Goal: Check status: Check status

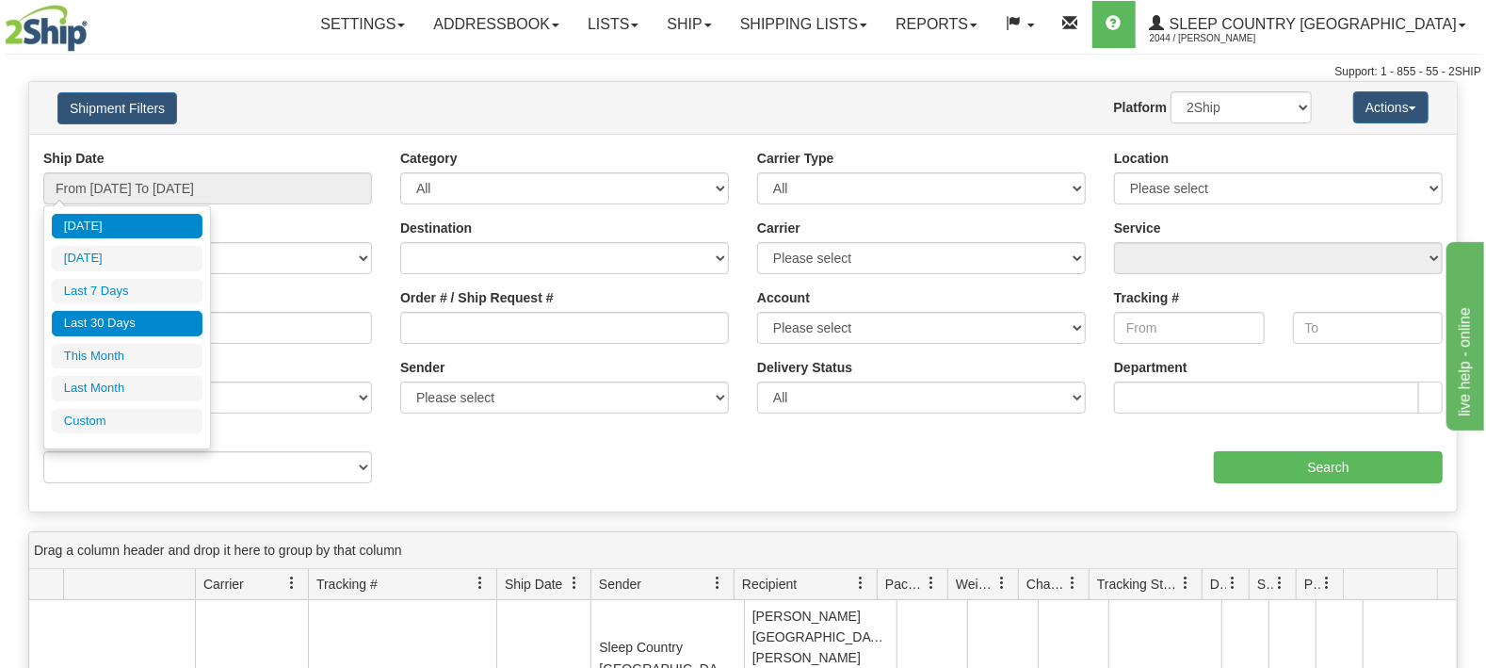
click at [111, 327] on li "Last 30 Days" at bounding box center [127, 323] width 151 height 25
type input "From [DATE] To [DATE]"
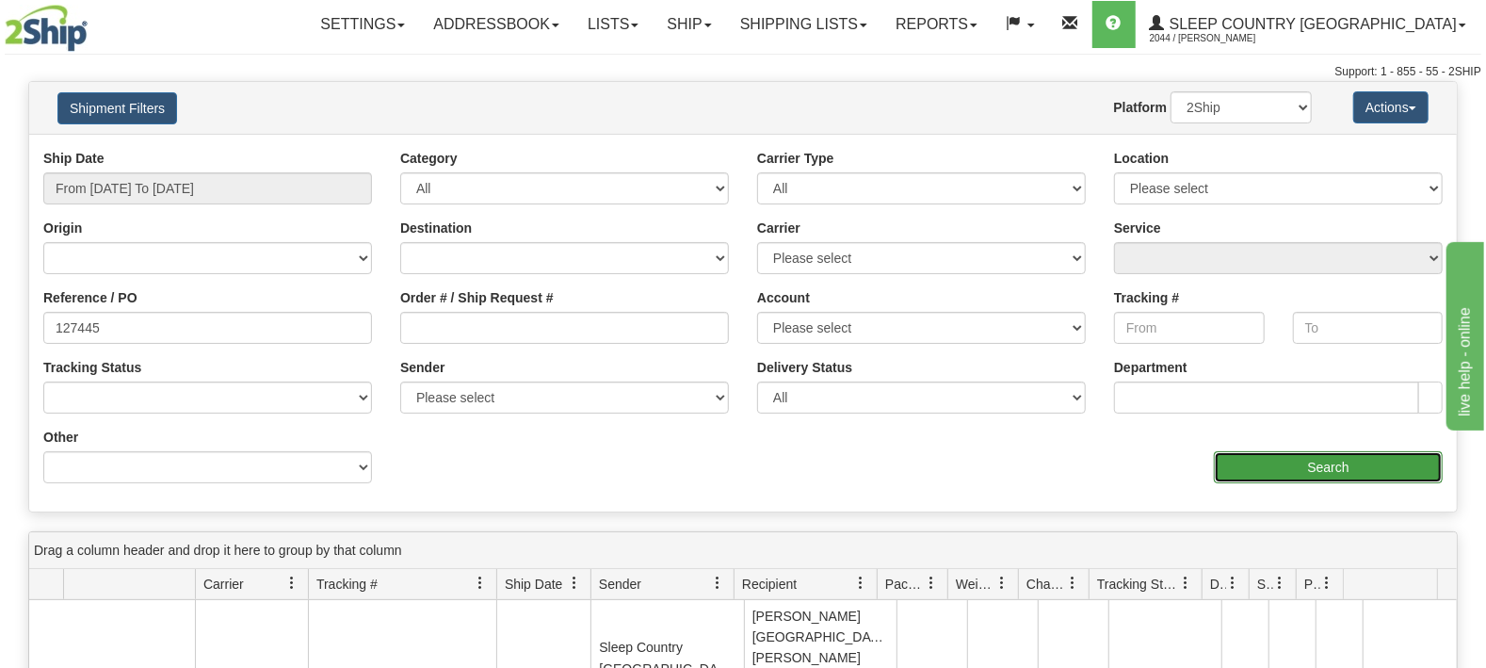
click at [1222, 470] on input "Search" at bounding box center [1328, 467] width 229 height 32
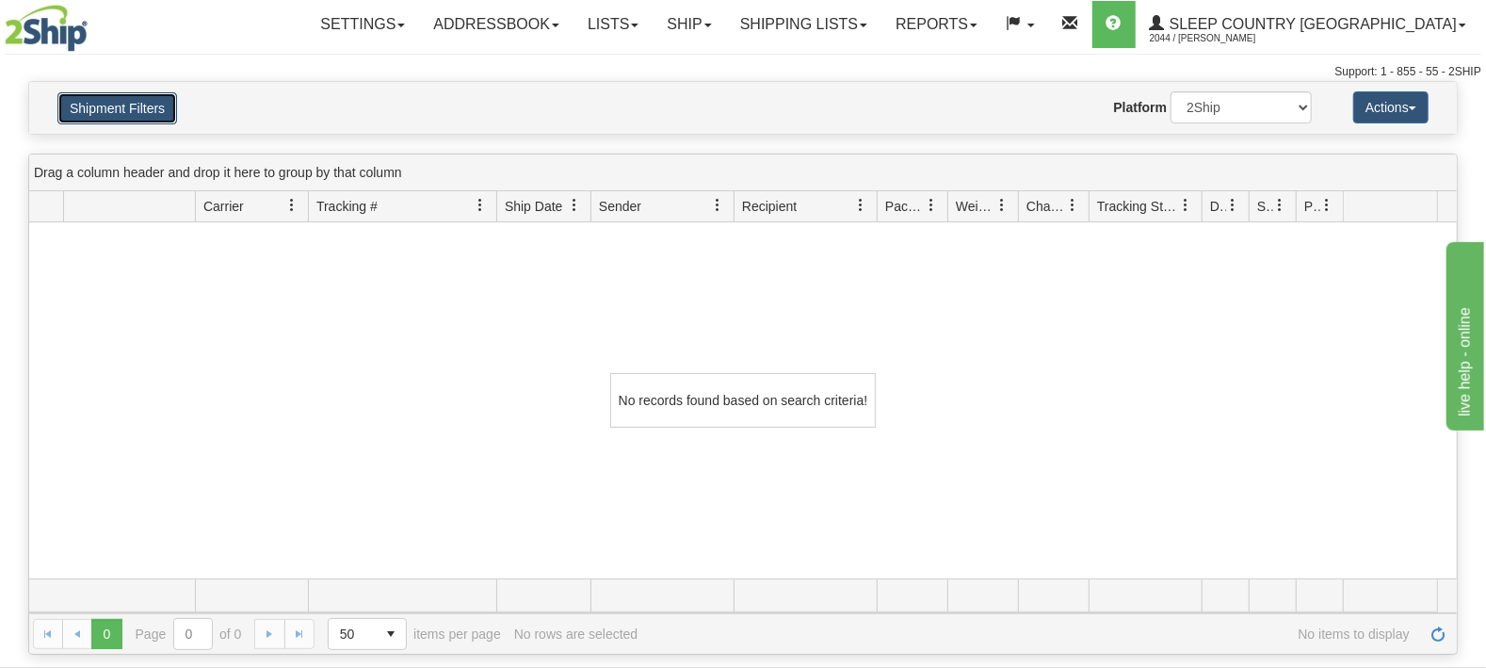
click at [174, 116] on button "Shipment Filters" at bounding box center [117, 108] width 120 height 32
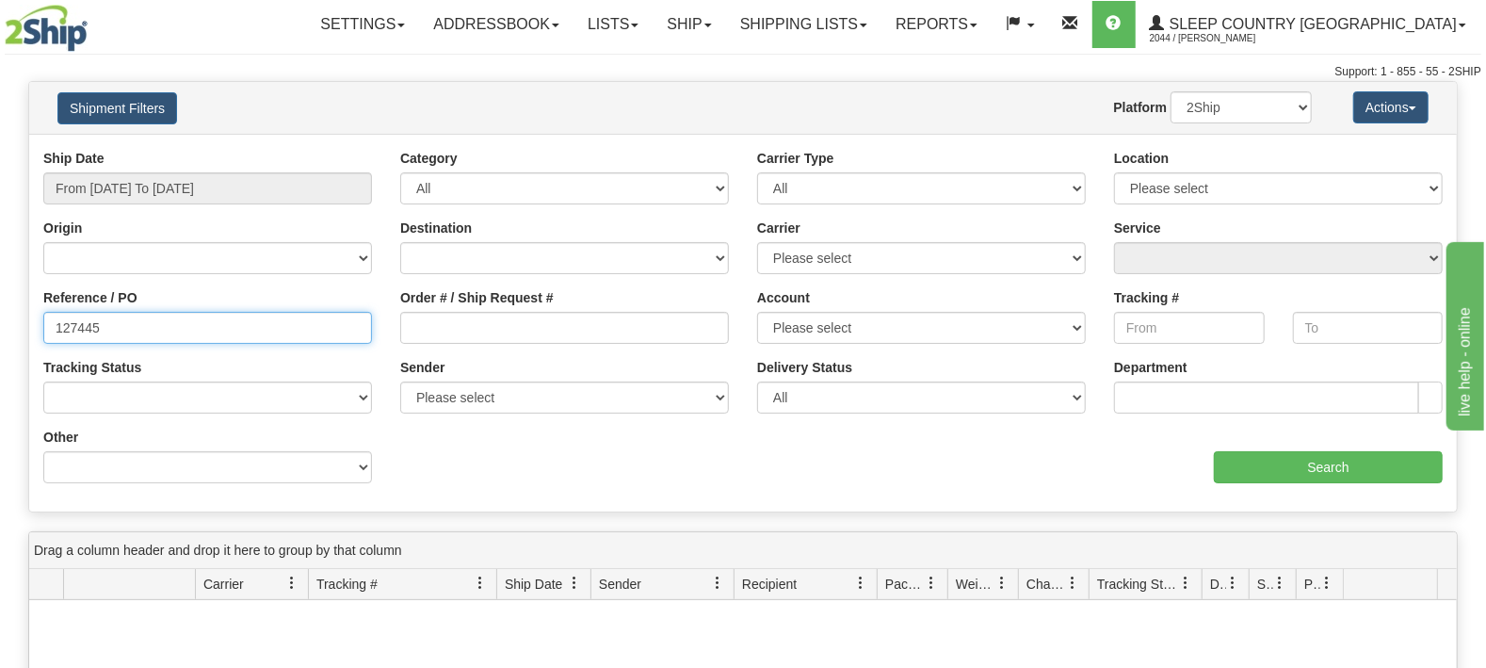
click at [157, 322] on input "127445" at bounding box center [207, 328] width 329 height 32
click at [58, 323] on input "127445" at bounding box center [207, 328] width 329 height 32
type input "127445"
drag, startPoint x: 163, startPoint y: 341, endPoint x: 0, endPoint y: 338, distance: 163.0
click at [43, 338] on input "127445" at bounding box center [207, 328] width 329 height 32
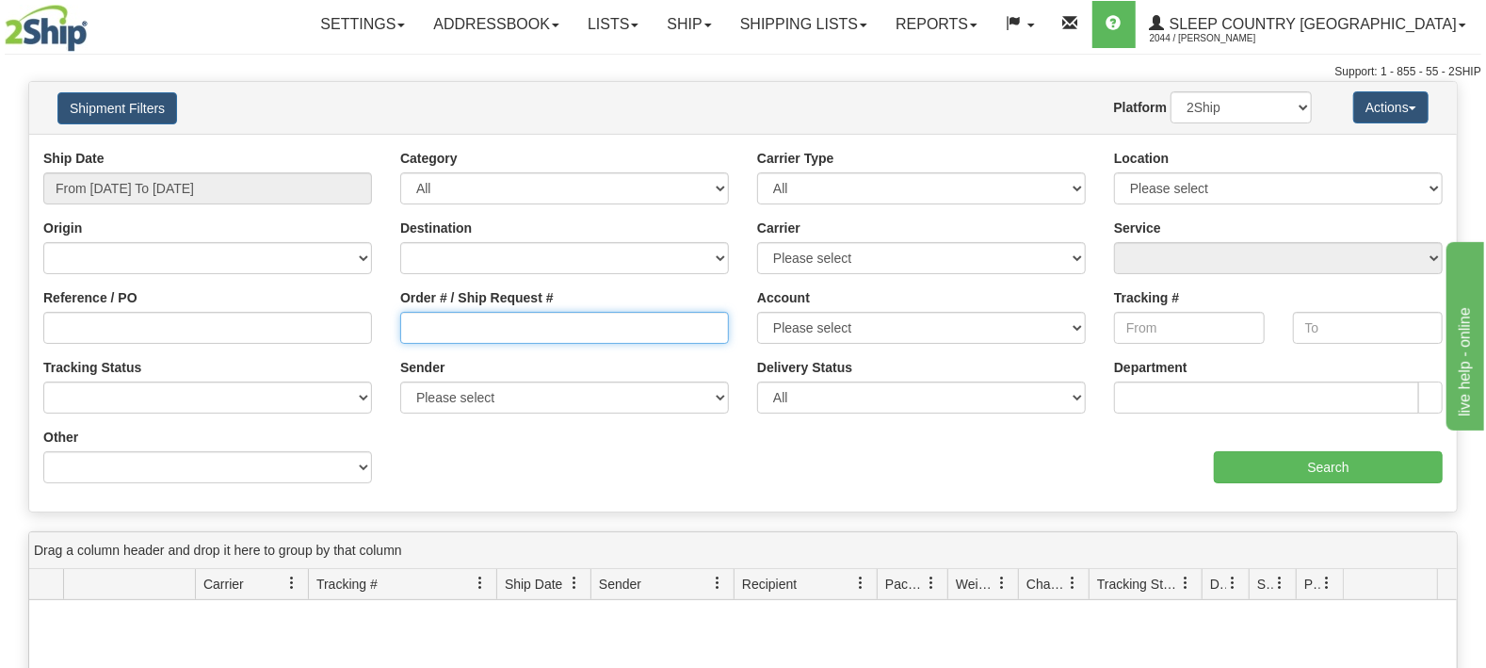
click at [465, 327] on input "Order # / Ship Request #" at bounding box center [564, 328] width 329 height 32
paste input "127445"
type input "127445"
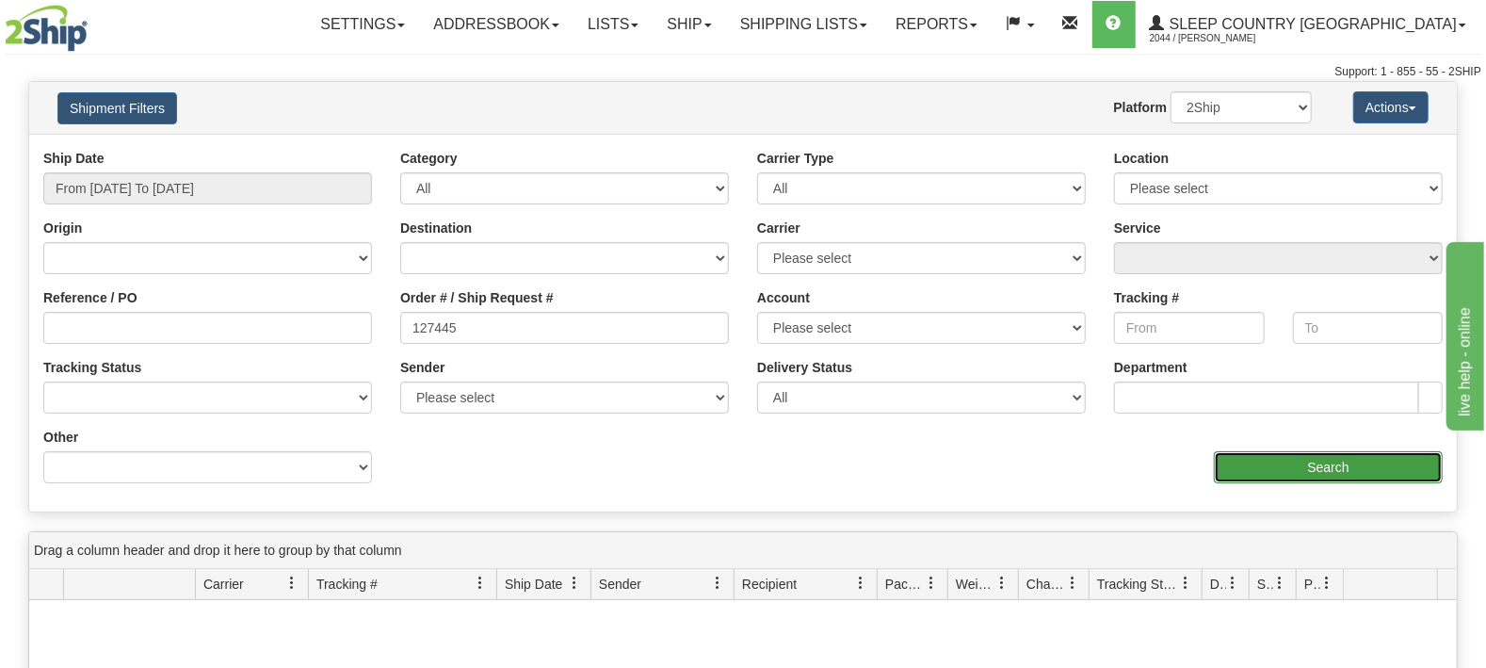
click at [1316, 474] on input "Search" at bounding box center [1328, 467] width 229 height 32
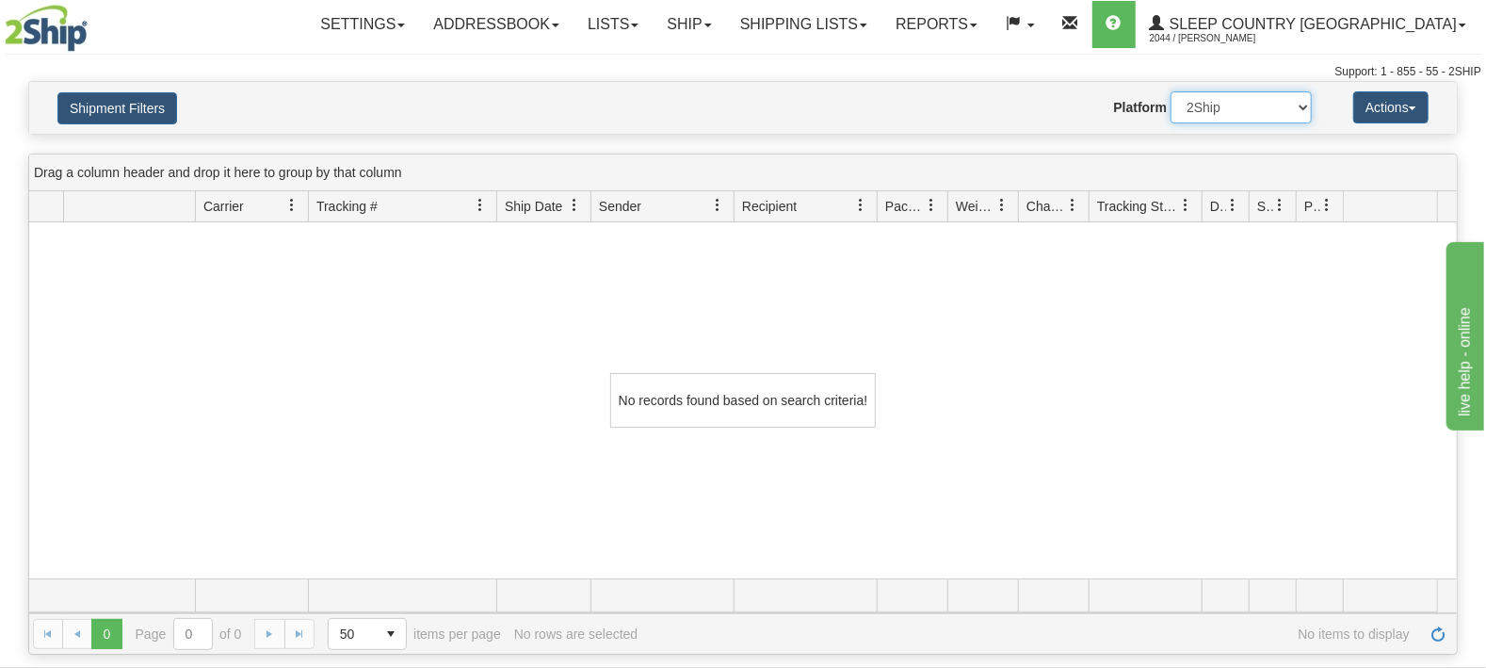
click at [1171, 91] on select "2Ship Imported" at bounding box center [1241, 107] width 141 height 32
select select "1"
click option "Imported" at bounding box center [0, 0] width 0 height 0
click at [107, 88] on div "Shipment Filters Website Agent Nothing selected Client User Platform 2Ship Impo…" at bounding box center [743, 108] width 1428 height 52
click at [100, 106] on button "Shipment Filters" at bounding box center [117, 108] width 120 height 32
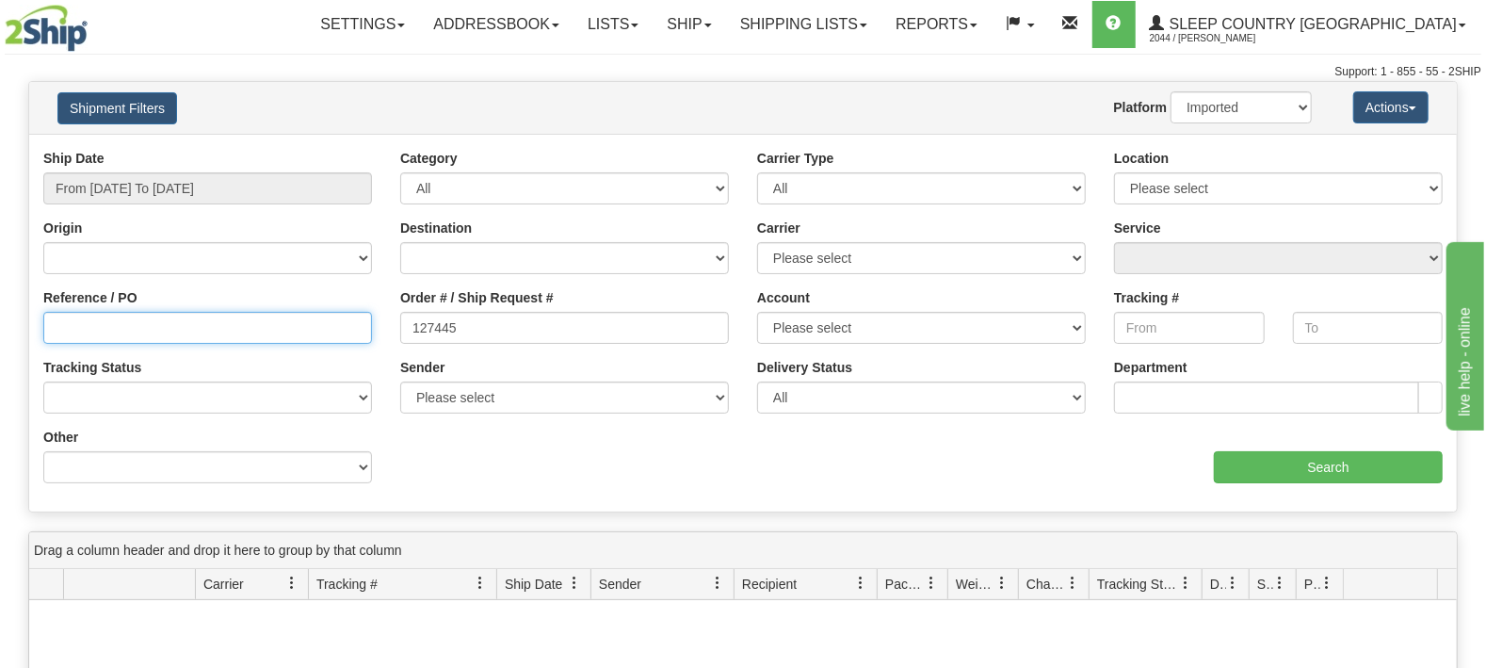
click at [281, 332] on input "Reference / PO" at bounding box center [207, 328] width 329 height 32
paste input "1059021"
type input "1059021"
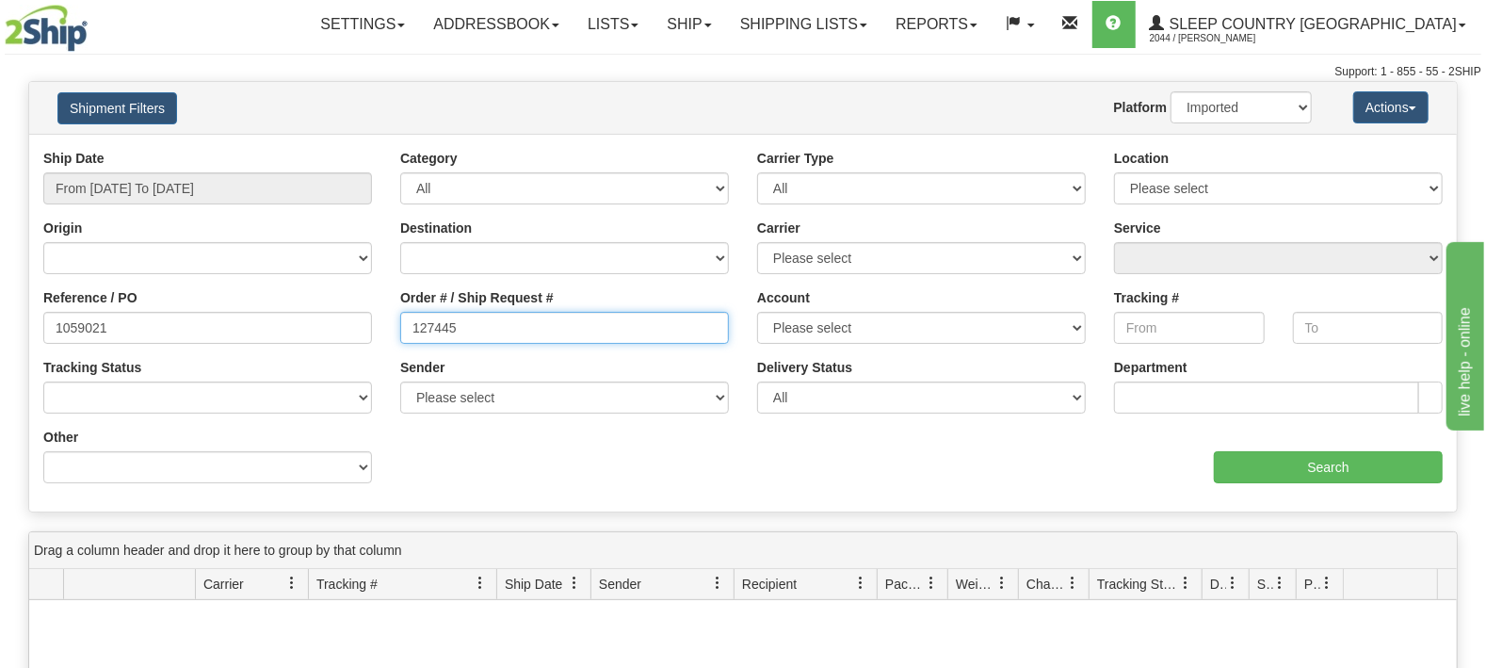
drag, startPoint x: 540, startPoint y: 342, endPoint x: 0, endPoint y: 331, distance: 539.8
click at [400, 331] on input "127445" at bounding box center [564, 328] width 329 height 32
click at [1324, 450] on div "aaa Search" at bounding box center [1100, 456] width 714 height 56
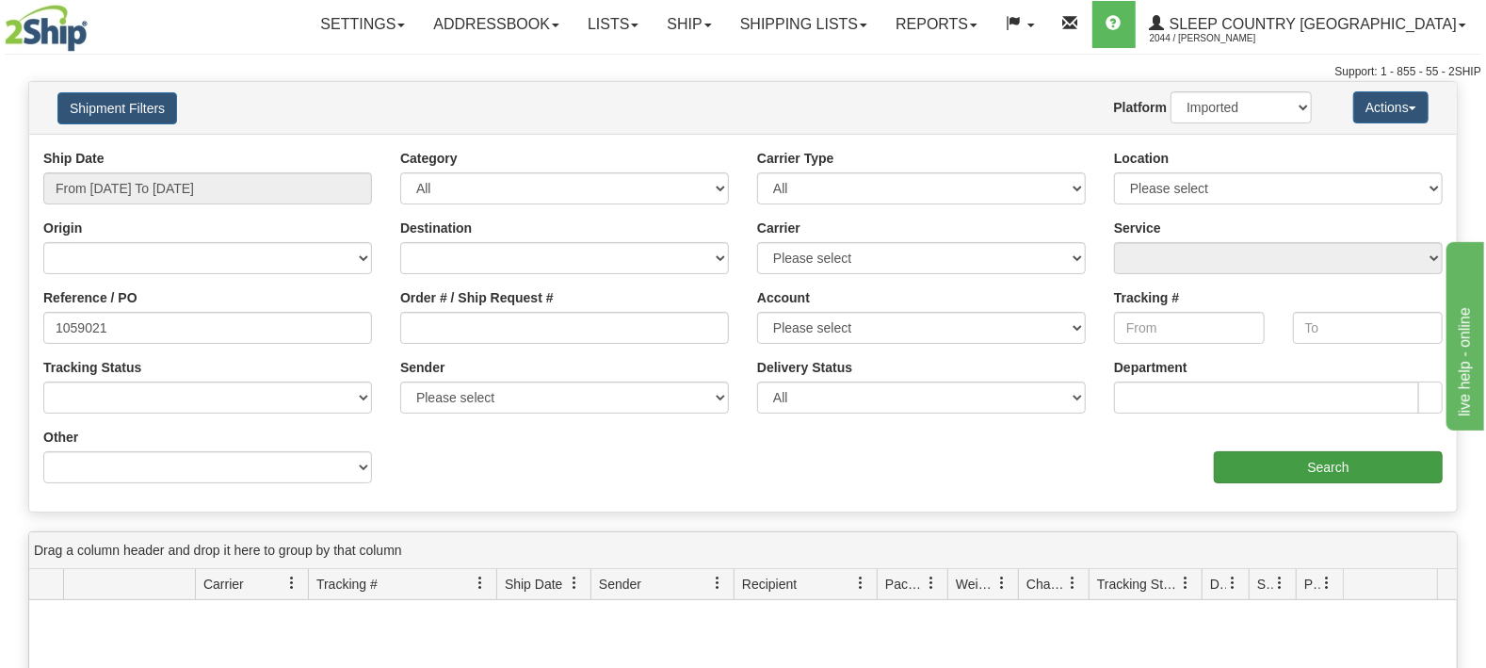
drag, startPoint x: 1317, startPoint y: 450, endPoint x: 1296, endPoint y: 468, distance: 27.4
click at [1317, 456] on div "aaa Search" at bounding box center [1100, 456] width 714 height 56
click at [1294, 468] on input "Search" at bounding box center [1328, 467] width 229 height 32
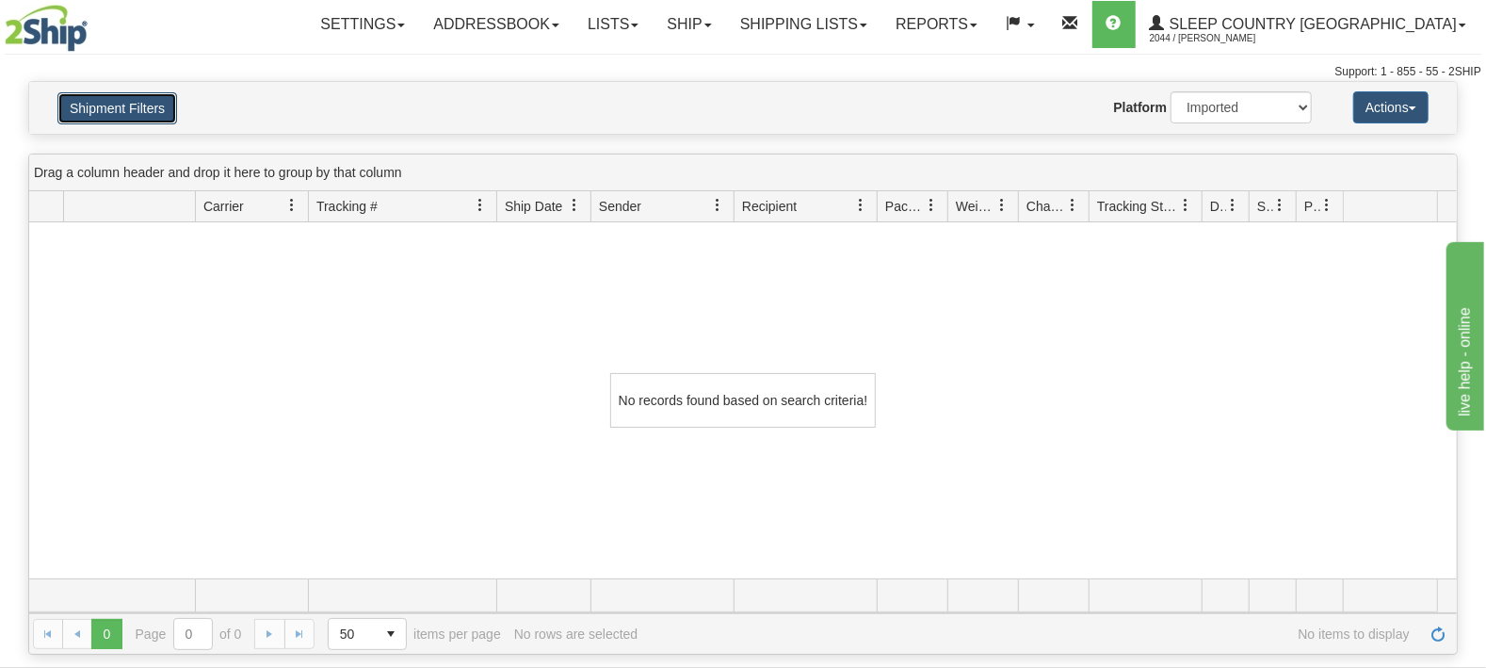
click at [121, 105] on button "Shipment Filters" at bounding box center [117, 108] width 120 height 32
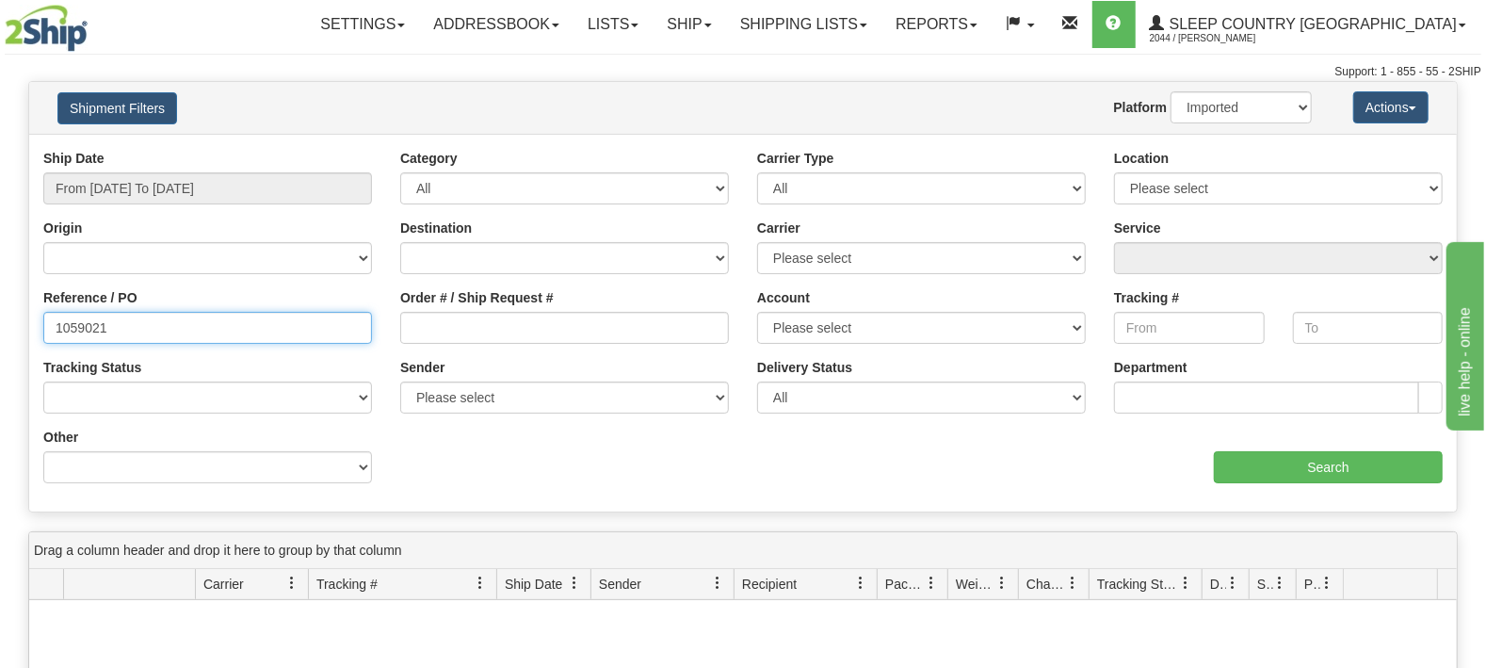
drag, startPoint x: 144, startPoint y: 323, endPoint x: 0, endPoint y: 303, distance: 145.4
click at [43, 312] on input "1059021" at bounding box center [207, 328] width 329 height 32
click at [742, 464] on div "Ship Date From [DATE] To [DATE] Category All Inbound Outbound Carrier Type All …" at bounding box center [743, 323] width 1428 height 348
